Goal: Information Seeking & Learning: Learn about a topic

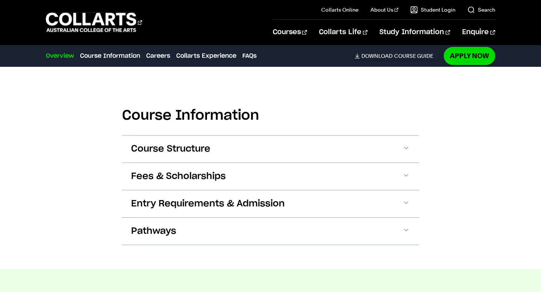
scroll to position [724, 0]
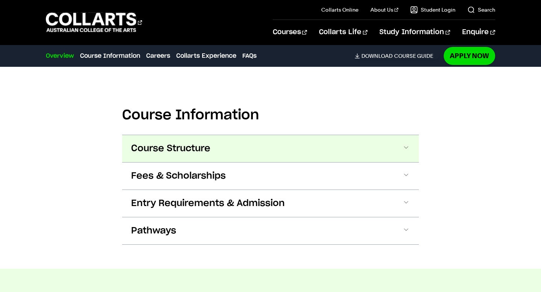
click at [218, 143] on button "Course Structure" at bounding box center [270, 148] width 297 height 27
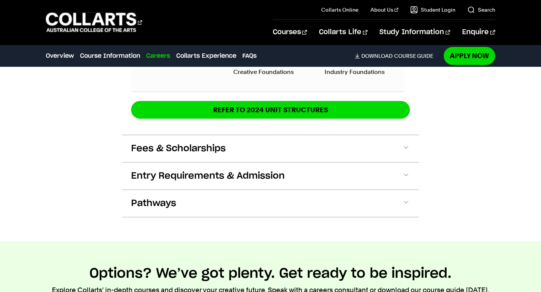
scroll to position [1112, 0]
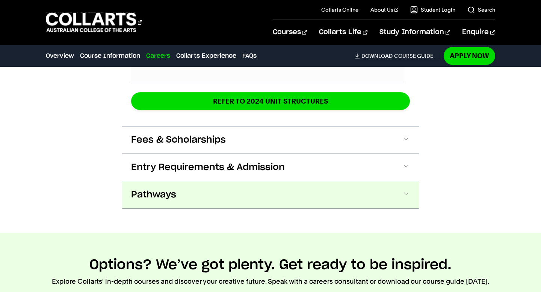
click at [210, 192] on button "Pathways" at bounding box center [270, 194] width 297 height 27
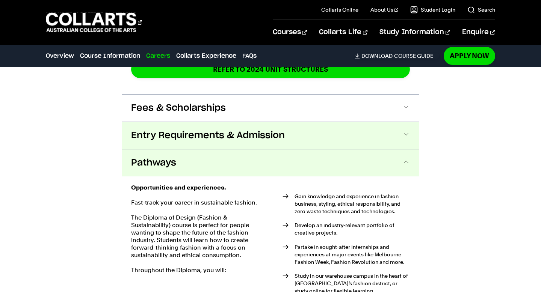
click at [253, 130] on span "Entry Requirements & Admission" at bounding box center [208, 136] width 154 height 12
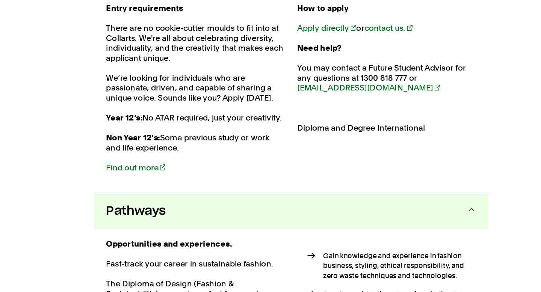
scroll to position [1225, 0]
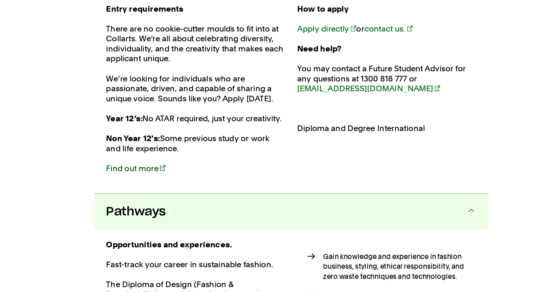
click at [146, 198] on link "Find out more" at bounding box center [153, 198] width 45 height 7
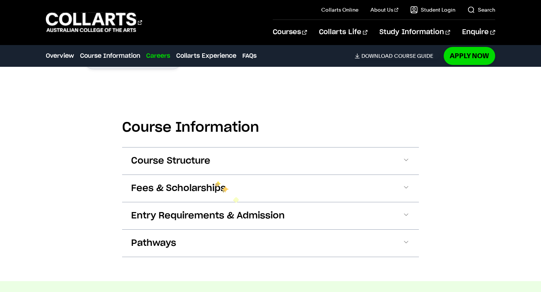
scroll to position [711, 0]
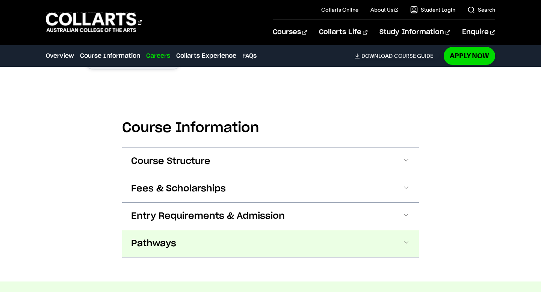
click at [217, 230] on button "Pathways" at bounding box center [270, 243] width 297 height 27
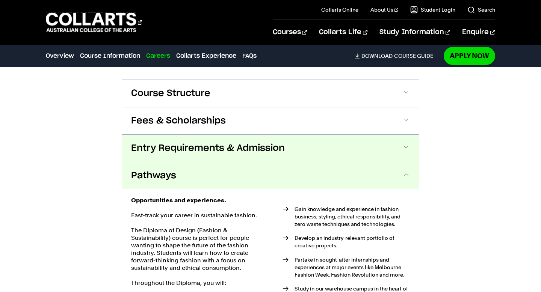
click at [231, 143] on span "Entry Requirements & Admission" at bounding box center [208, 148] width 154 height 12
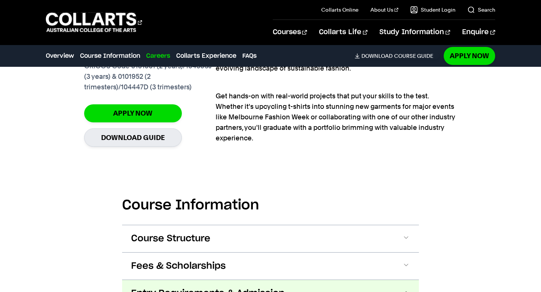
scroll to position [634, 0]
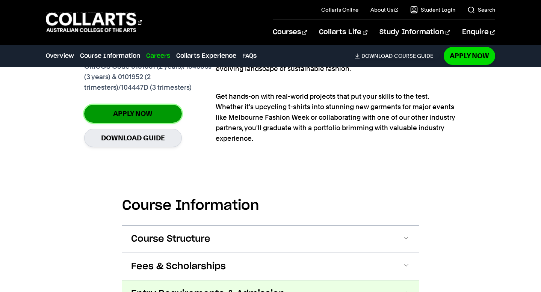
click at [148, 108] on link "Apply Now" at bounding box center [133, 114] width 98 height 18
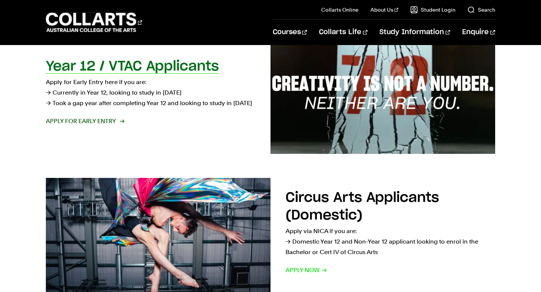
scroll to position [281, 0]
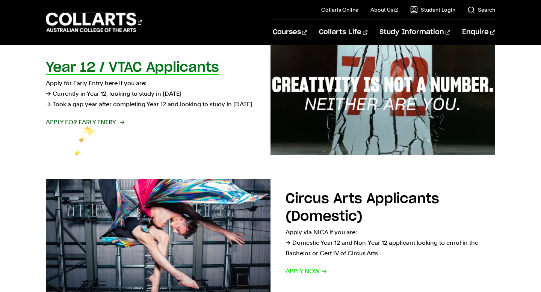
click at [83, 125] on span "Apply for Early Entry" at bounding box center [85, 122] width 78 height 11
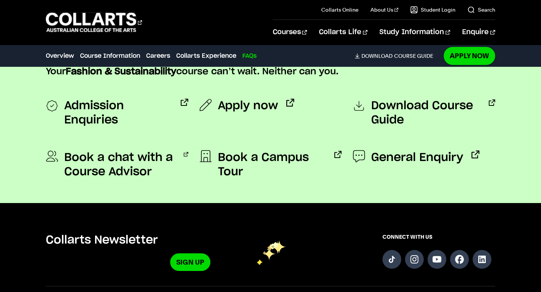
scroll to position [2708, 0]
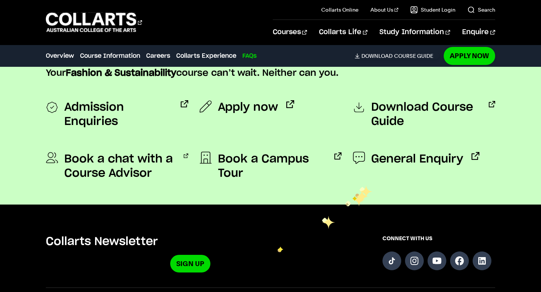
click at [370, 174] on div "General Enquiry" at bounding box center [424, 166] width 142 height 41
click at [362, 162] on icon at bounding box center [359, 158] width 12 height 12
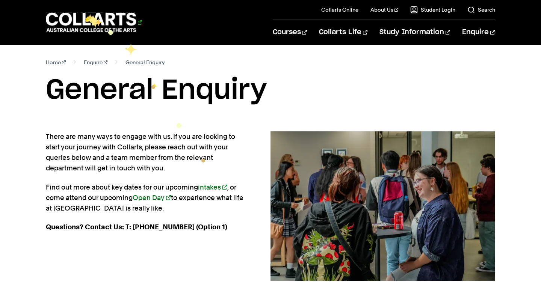
click at [85, 15] on 1 "Go to homepage" at bounding box center [91, 23] width 91 height 20
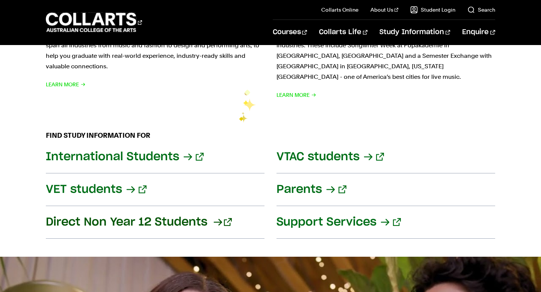
scroll to position [841, 0]
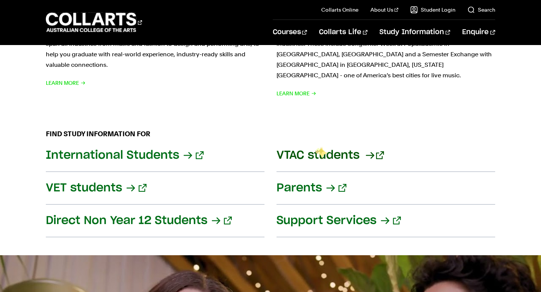
click at [315, 146] on link "VTAC students" at bounding box center [385, 155] width 219 height 33
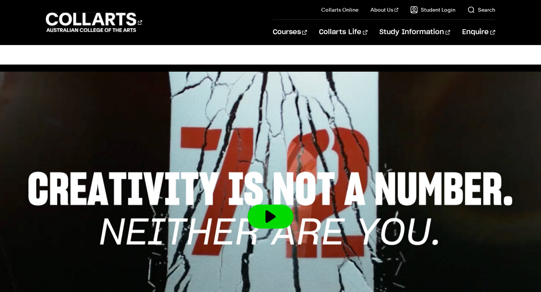
scroll to position [151, 0]
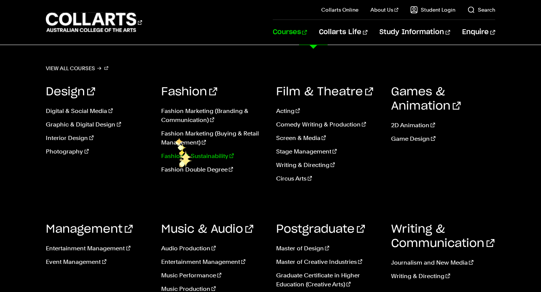
click at [178, 159] on link "Fashion & Sustainability" at bounding box center [213, 156] width 104 height 9
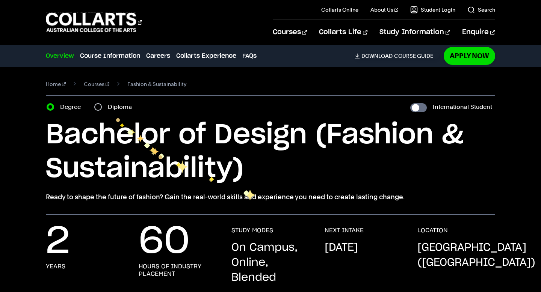
click at [105, 107] on div "Diploma" at bounding box center [115, 107] width 42 height 11
click at [103, 106] on div "Diploma" at bounding box center [115, 107] width 42 height 11
click at [100, 106] on input "Diploma" at bounding box center [98, 107] width 8 height 8
radio input "true"
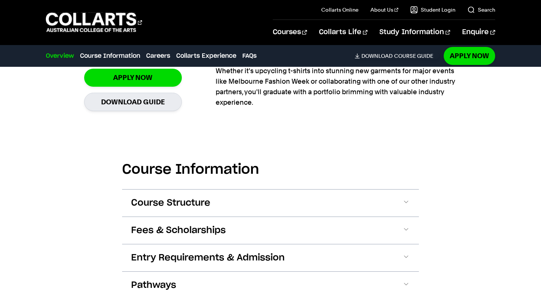
scroll to position [672, 0]
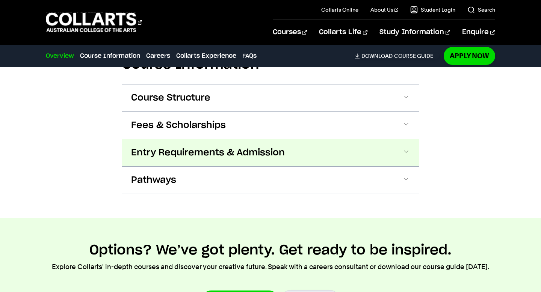
click at [212, 147] on span "Entry Requirements & Admission" at bounding box center [208, 153] width 154 height 12
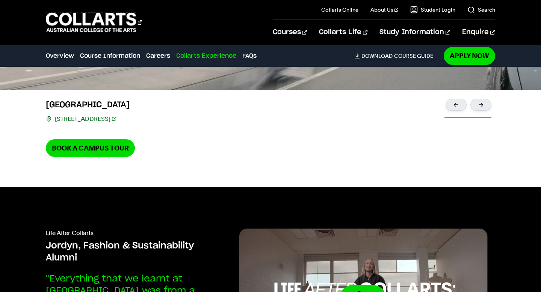
scroll to position [1956, 0]
